Goal: Check status: Check status

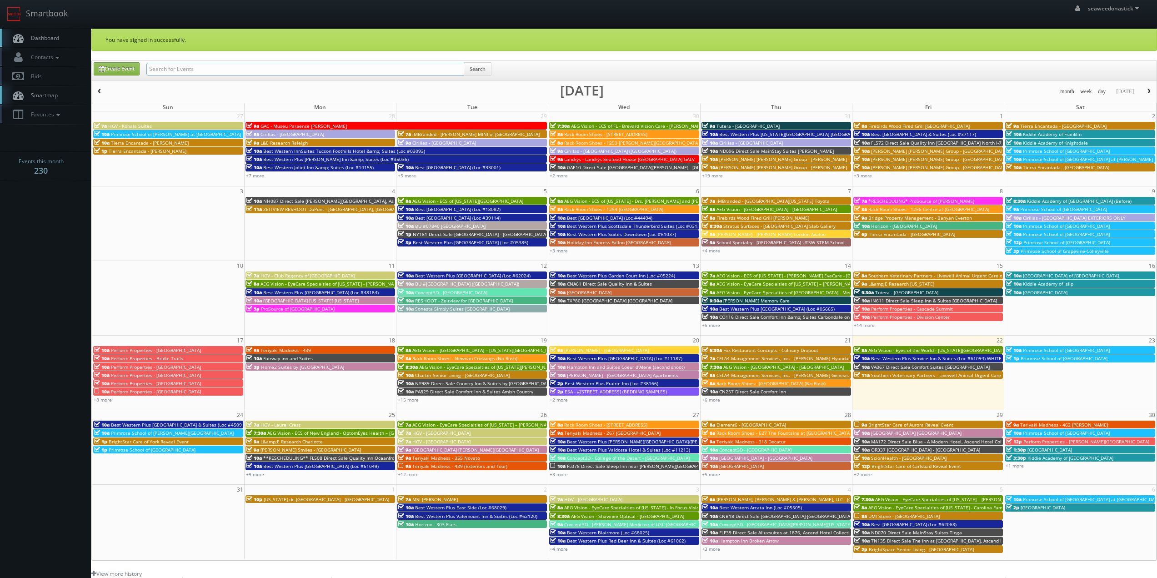
click at [204, 65] on input "text" at bounding box center [305, 69] width 318 height 13
paste input "([DATE]) Primrose School of [GEOGRAPHIC_DATA]"
drag, startPoint x: 178, startPoint y: 71, endPoint x: 56, endPoint y: 94, distance: 123.9
click at [56, 94] on body "Smartbook Toggle Side Navigation Toggle Top Navigation seaweedonastick seaweedo…" at bounding box center [578, 374] width 1157 height 748
type input "Primrose School of [GEOGRAPHIC_DATA]"
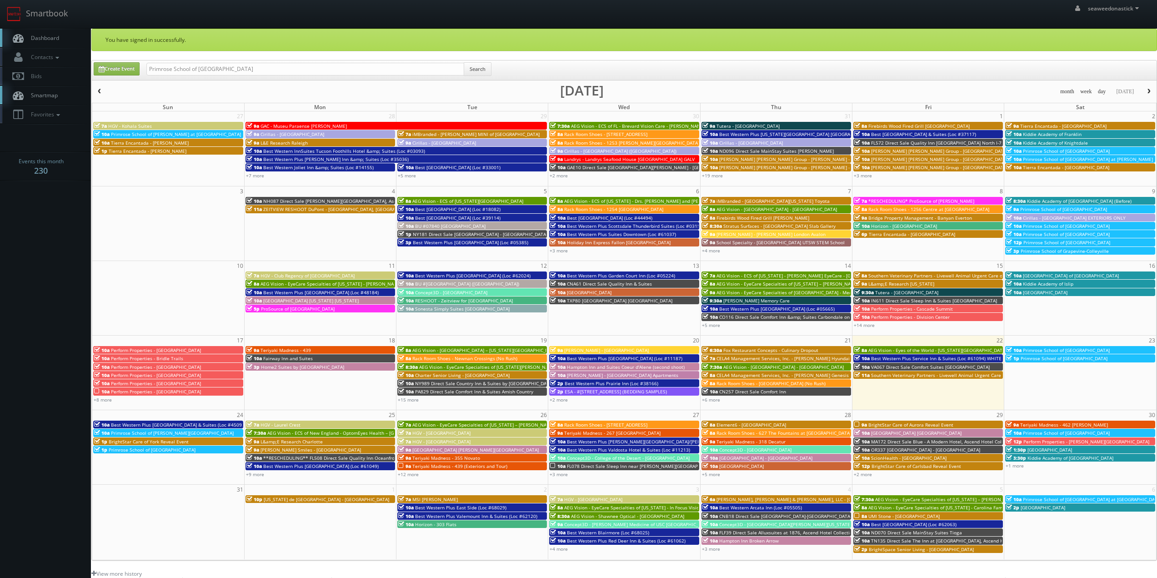
click at [479, 62] on div "Create Event Primrose School of [GEOGRAPHIC_DATA] Search" at bounding box center [624, 70] width 1065 height 20
click at [477, 66] on button "Search" at bounding box center [478, 69] width 28 height 14
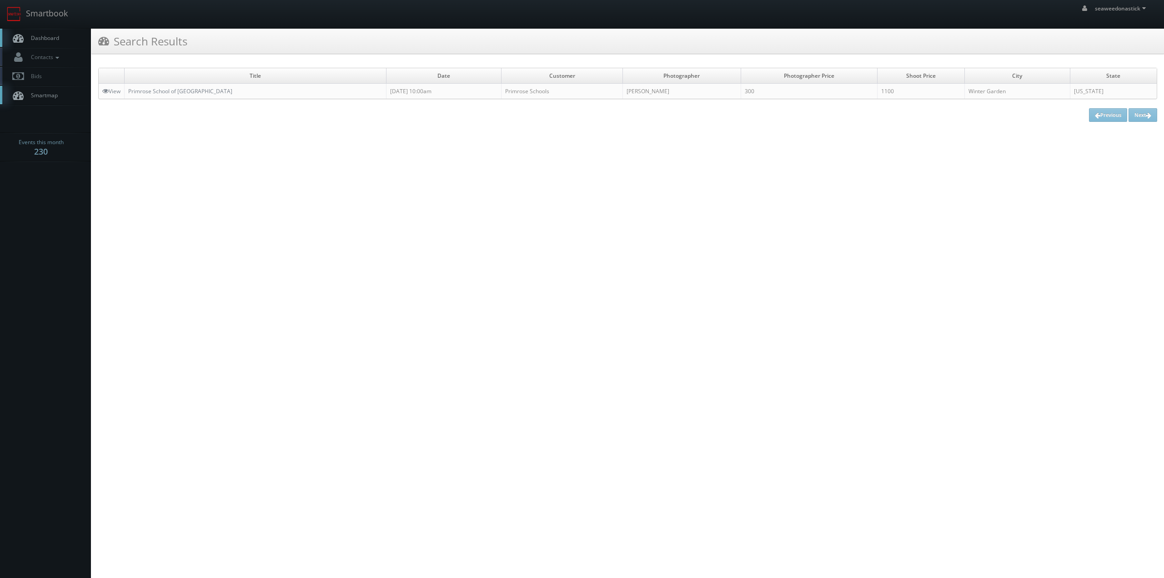
click at [187, 95] on td "Primrose School of [GEOGRAPHIC_DATA]" at bounding box center [256, 91] width 262 height 15
click at [187, 91] on link "Primrose School of [GEOGRAPHIC_DATA]" at bounding box center [180, 91] width 104 height 8
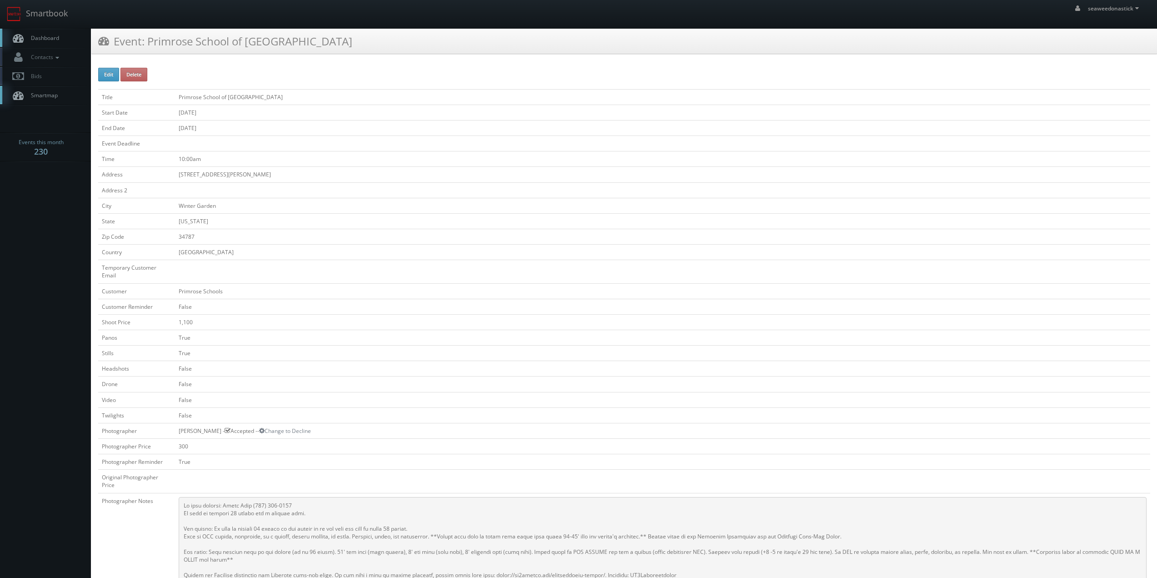
click at [380, 121] on td "08/02/2025" at bounding box center [662, 127] width 975 height 15
